Goal: Submit feedback/report problem

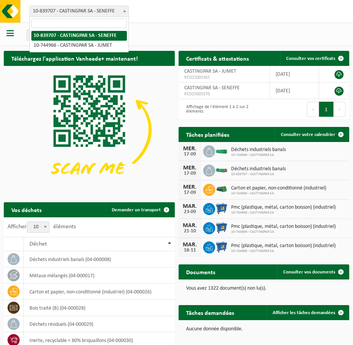
click at [121, 13] on span at bounding box center [125, 11] width 8 height 10
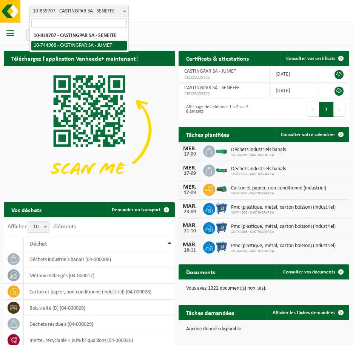
select select "6262"
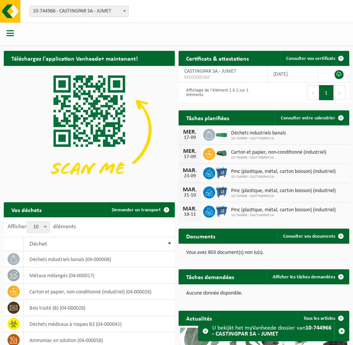
click at [9, 36] on span "button" at bounding box center [10, 33] width 8 height 8
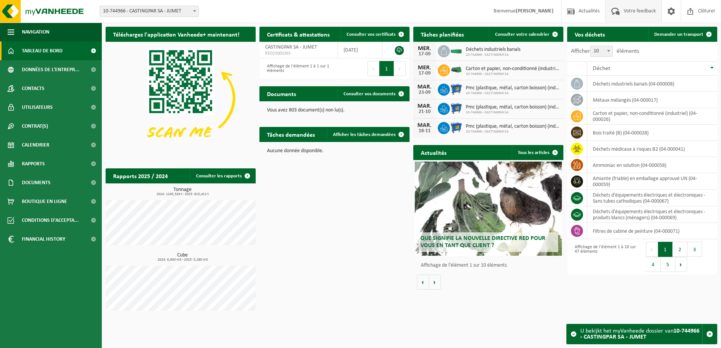
click at [352, 7] on span "Votre feedback" at bounding box center [640, 11] width 36 height 22
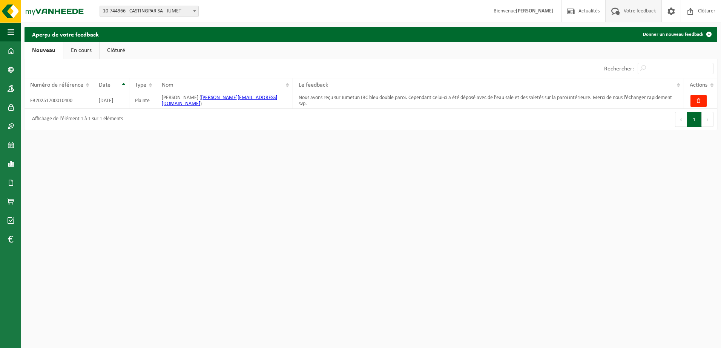
click at [87, 45] on link "En cours" at bounding box center [81, 50] width 36 height 17
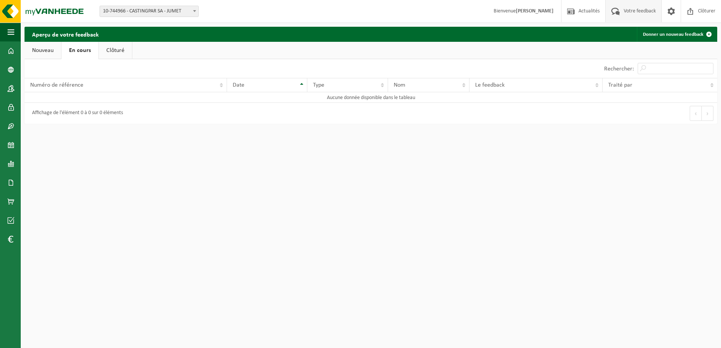
click at [42, 49] on link "Nouveau" at bounding box center [43, 50] width 37 height 17
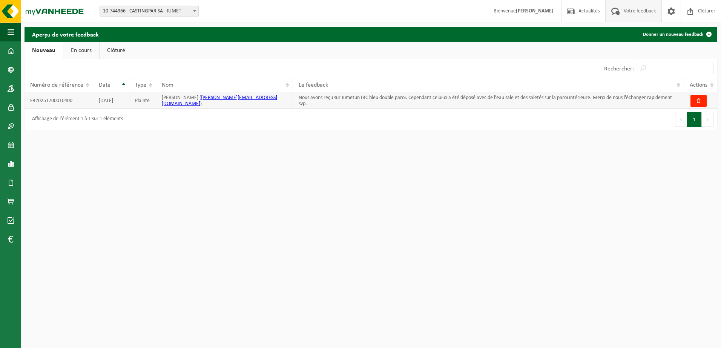
click at [52, 100] on td "FB20251700010400" at bounding box center [59, 100] width 69 height 17
copy td "FB20251700010400"
click at [300, 173] on html "Site: 10-839707 - CASTINGPAR SA - SENEFFE 10-744966 - CASTINGPAR SA - JUMET 10-…" at bounding box center [360, 174] width 721 height 348
